Goal: Information Seeking & Learning: Learn about a topic

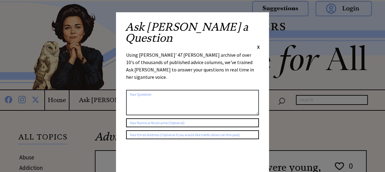
click at [260, 27] on div "Ask Ann a Question X Using Ann Landers' 47 vear archive of over 10's of thousan…" at bounding box center [192, 115] width 153 height 207
click at [259, 44] on span "X" at bounding box center [258, 47] width 3 height 6
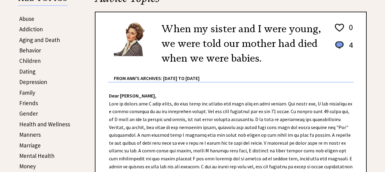
scroll to position [153, 0]
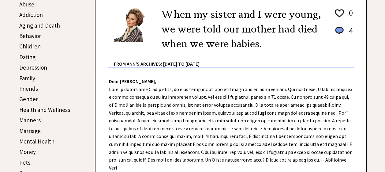
click at [38, 66] on link "Depression" at bounding box center [33, 67] width 28 height 7
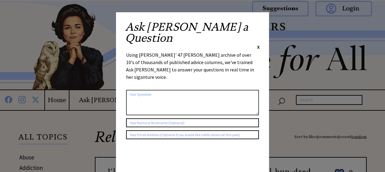
click at [258, 44] on span "X" at bounding box center [258, 47] width 3 height 6
